Goal: Task Accomplishment & Management: Manage account settings

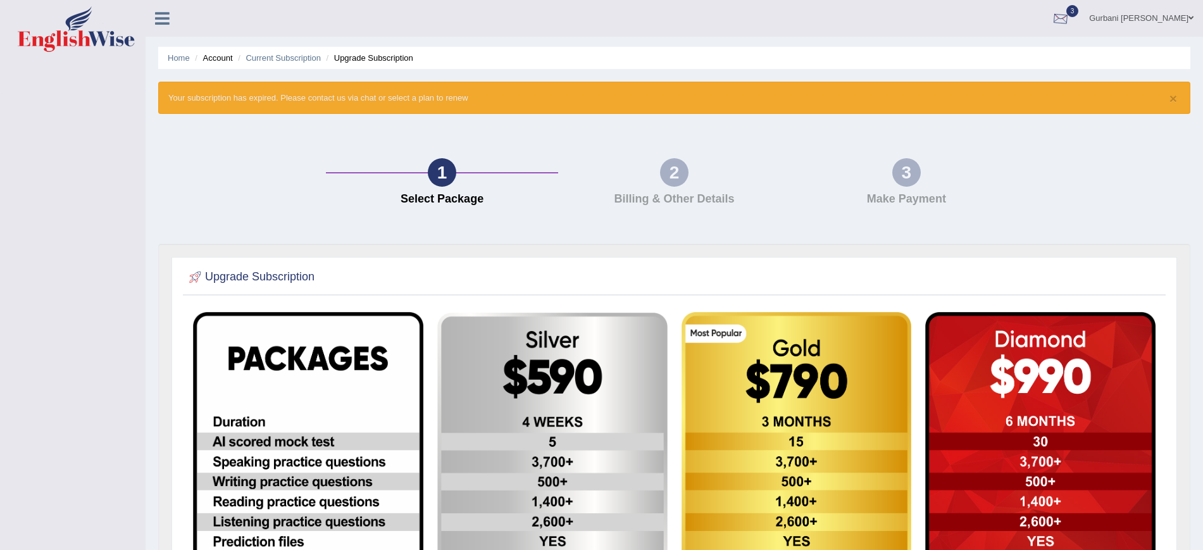
click at [1070, 25] on div at bounding box center [1060, 18] width 19 height 19
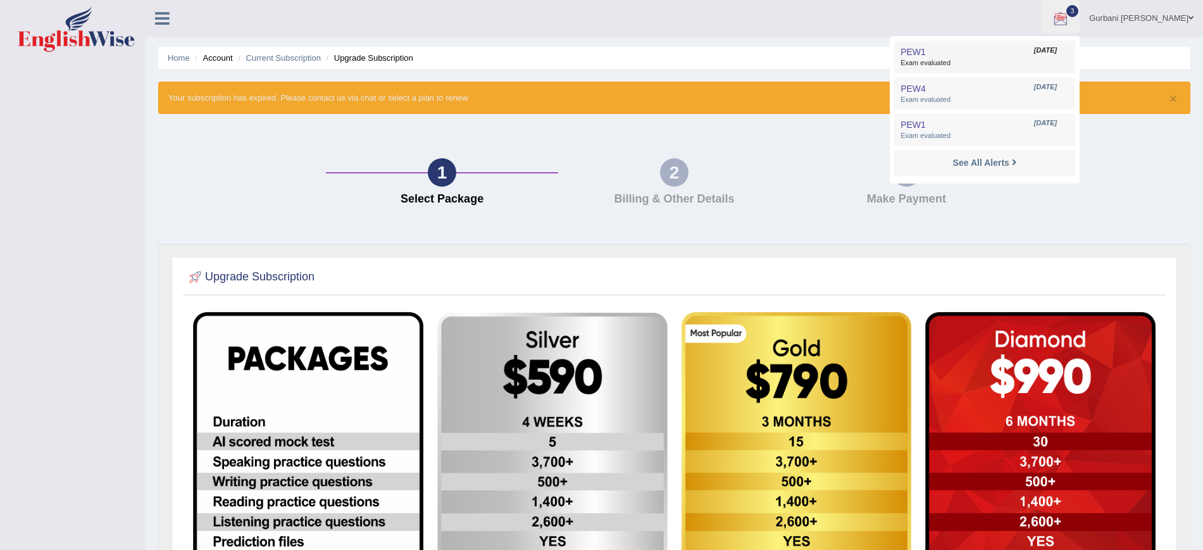
click at [1057, 54] on span "[DATE]" at bounding box center [1045, 51] width 23 height 10
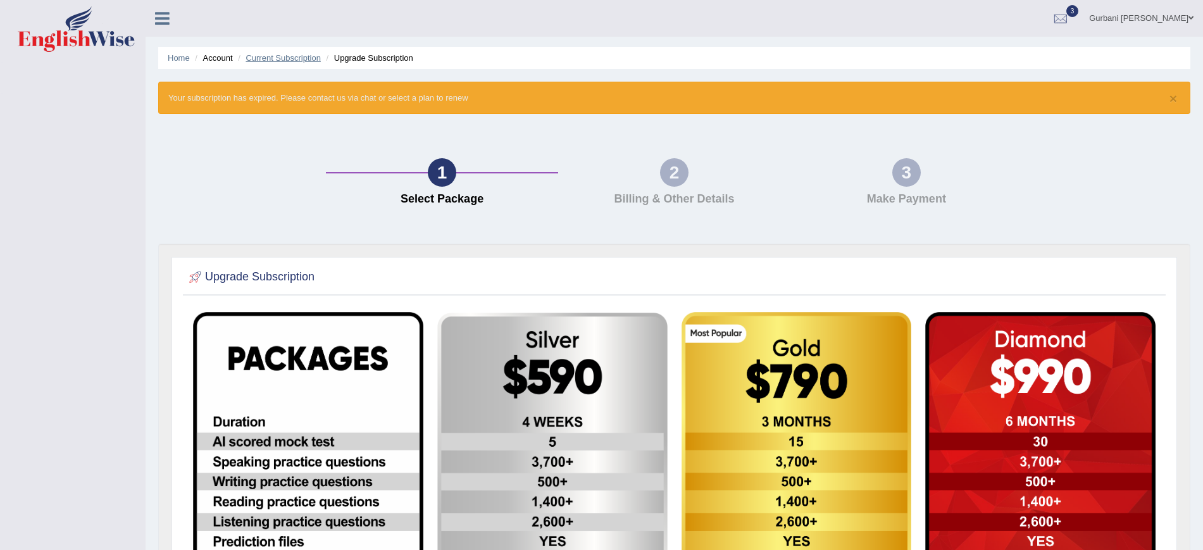
click at [263, 54] on link "Current Subscription" at bounding box center [283, 57] width 75 height 9
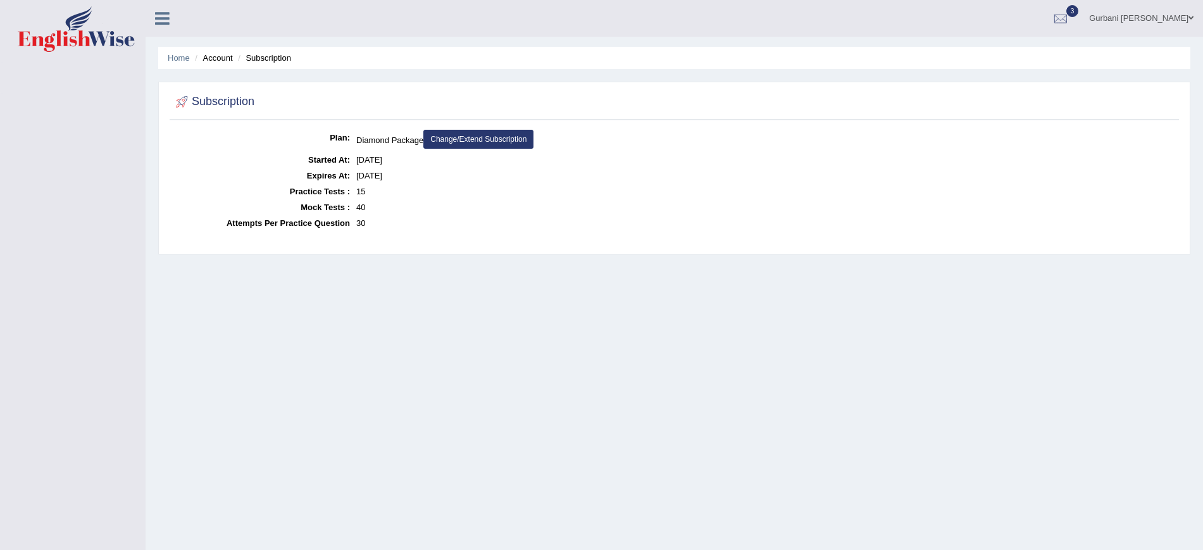
click at [477, 146] on link "Change/Extend Subscription" at bounding box center [478, 139] width 110 height 19
